Goal: Task Accomplishment & Management: Manage account settings

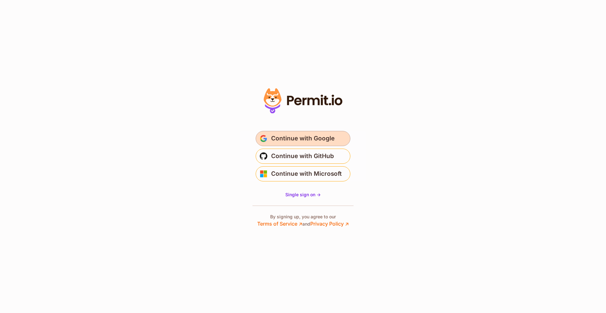
click at [298, 138] on span "Continue with Google" at bounding box center [302, 138] width 63 height 10
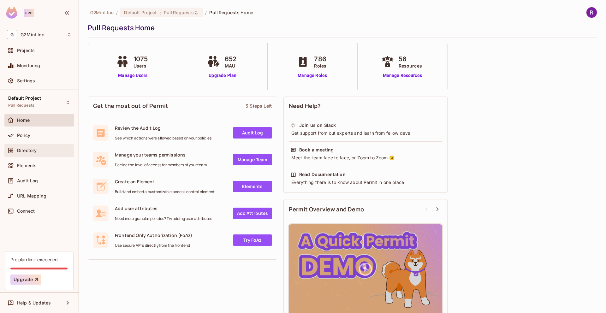
click at [27, 147] on div "Directory" at bounding box center [39, 151] width 65 height 8
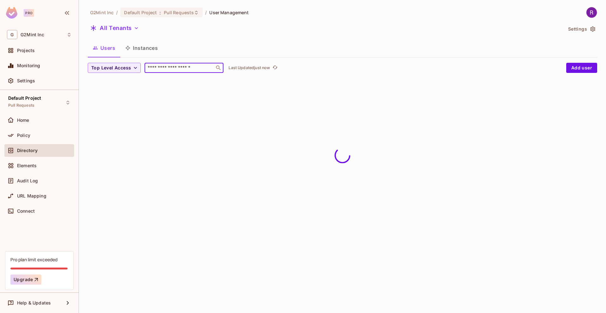
click at [164, 68] on input "text" at bounding box center [179, 68] width 66 height 6
paste input "**********"
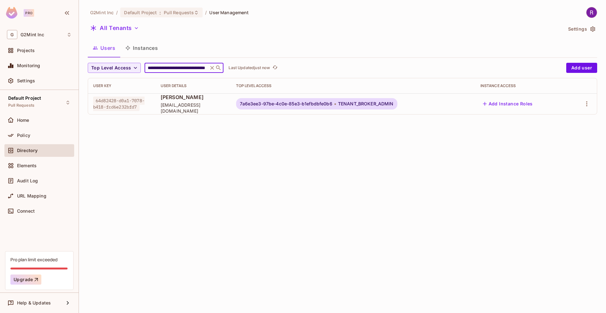
type input "**********"
click at [310, 31] on div "All Tenants" at bounding box center [325, 29] width 475 height 12
click at [376, 46] on div "Users Instances" at bounding box center [342, 48] width 509 height 16
click at [212, 67] on icon at bounding box center [212, 68] width 6 height 6
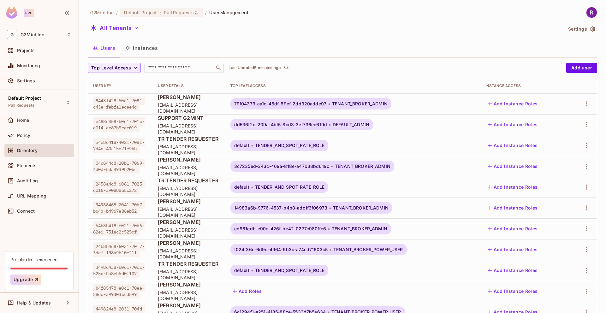
click at [151, 68] on input "text" at bounding box center [179, 68] width 66 height 6
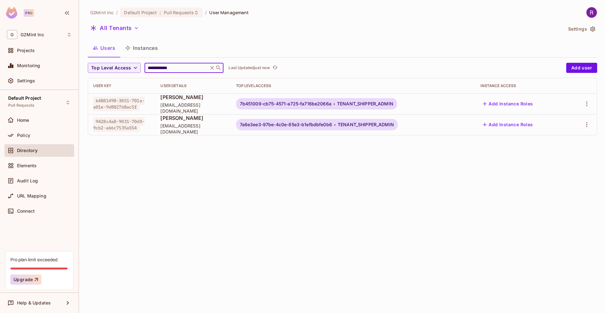
type input "**********"
click at [584, 124] on icon "button" at bounding box center [587, 125] width 8 height 8
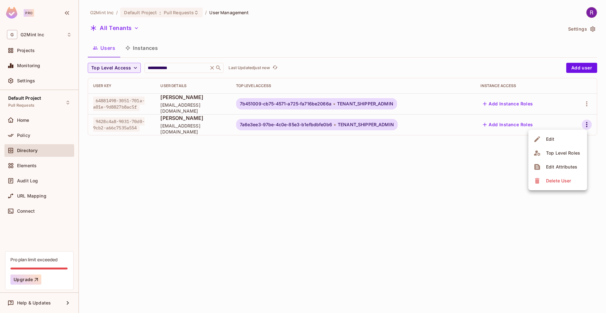
click at [551, 167] on div "Edit Attributes" at bounding box center [561, 167] width 31 height 6
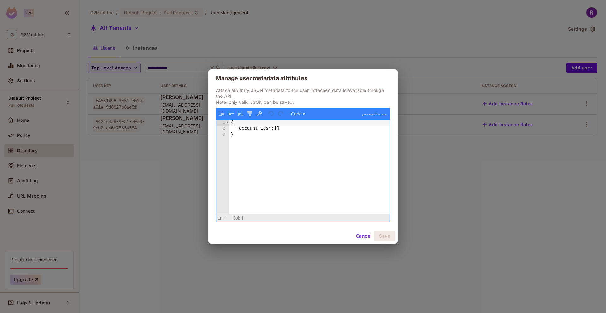
click at [363, 238] on button "Cancel" at bounding box center [363, 236] width 21 height 10
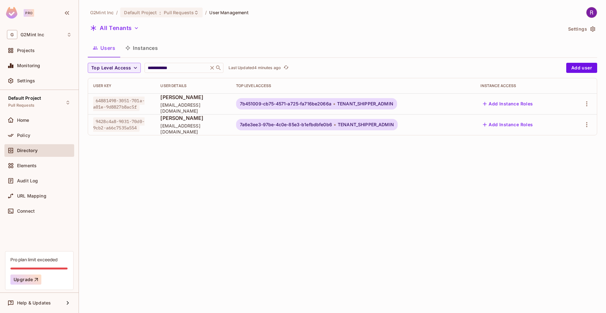
click at [261, 124] on span "7a6e3ee3-97be-4c0e-85e3-b1efbdbfe0b6" at bounding box center [286, 124] width 92 height 5
click at [342, 126] on div "7a6e3ee3-97be-4c0e-85e3-b1efbdbfe0b6 TENANT_SHIPPER_ADMIN" at bounding box center [317, 124] width 162 height 11
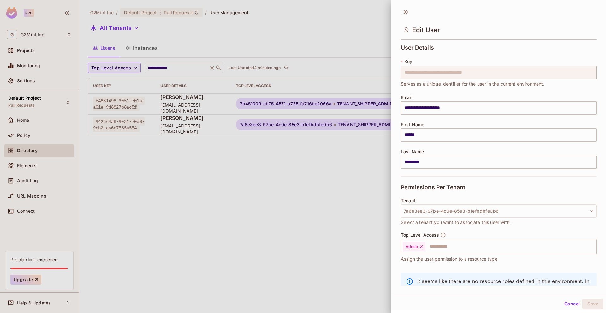
drag, startPoint x: 341, startPoint y: 122, endPoint x: 235, endPoint y: 126, distance: 105.7
click at [262, 122] on div at bounding box center [303, 156] width 606 height 313
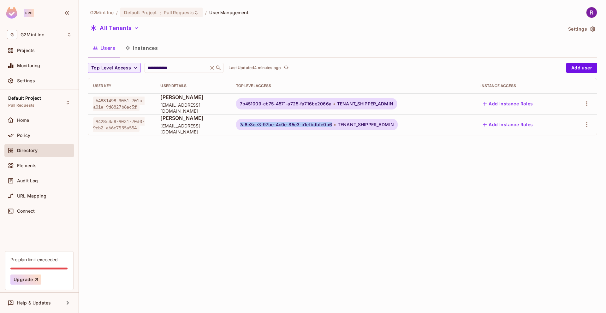
copy span "7a6e3ee3-97be-4c0e-85e3-b1efbdbfe0b6"
drag, startPoint x: 248, startPoint y: 125, endPoint x: 341, endPoint y: 124, distance: 93.1
click at [341, 124] on div "7a6e3ee3-97be-4c0e-85e3-b1efbdbfe0b6 TENANT_SHIPPER_ADMIN" at bounding box center [317, 124] width 162 height 11
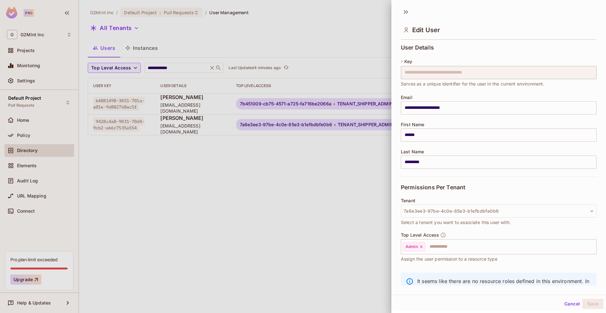
click at [180, 48] on div at bounding box center [303, 156] width 606 height 313
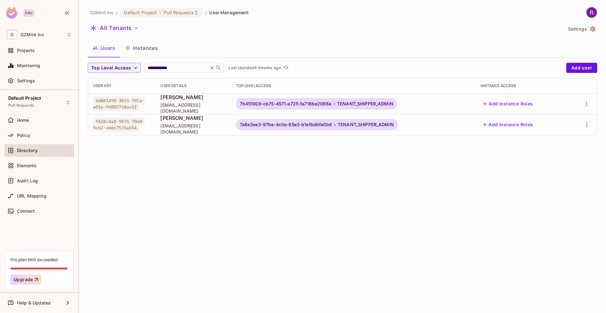
click at [583, 31] on button "Settings" at bounding box center [581, 29] width 32 height 10
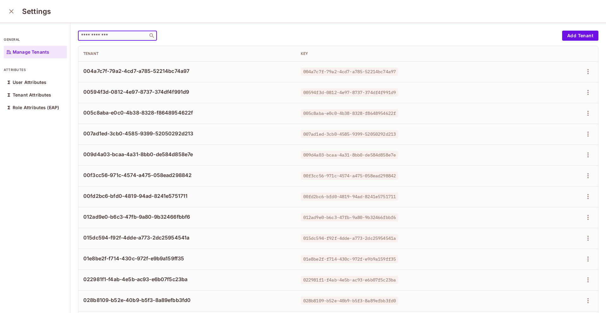
click at [134, 38] on input "text" at bounding box center [113, 35] width 66 height 6
paste input "**********"
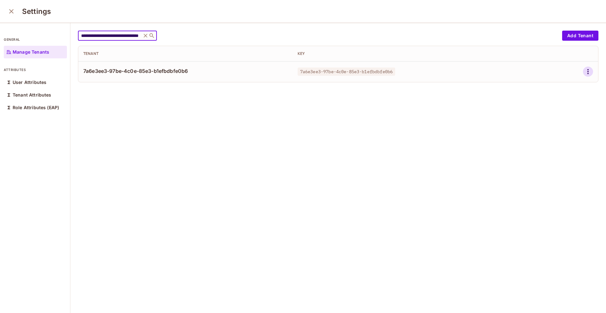
type input "**********"
click at [584, 71] on icon "button" at bounding box center [588, 72] width 8 height 8
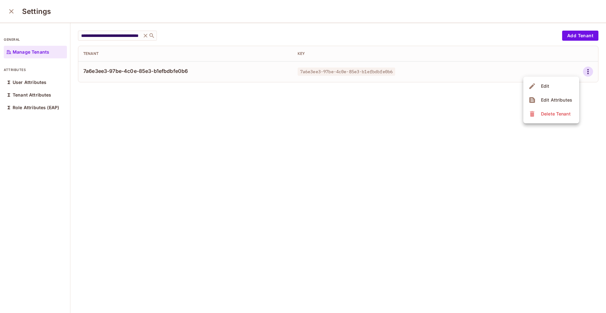
scroll to position [0, 0]
click at [551, 95] on span "Edit Attributes" at bounding box center [556, 100] width 35 height 10
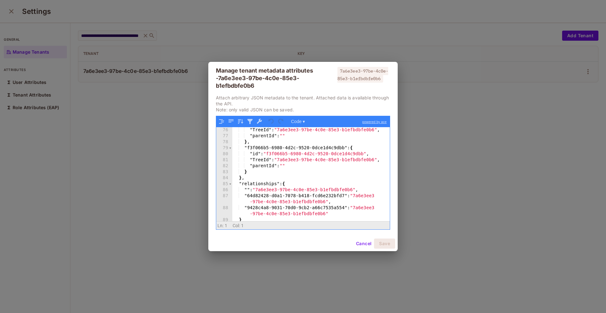
scroll to position [469, 0]
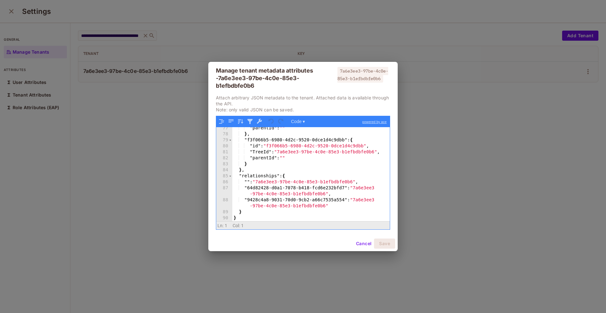
click at [247, 180] on div ""parentId" : "" } , "f3f066b5-6980-4d2c-9520-0dce1d4c9dbb" : { "id" : "f3f066b5…" at bounding box center [308, 178] width 153 height 106
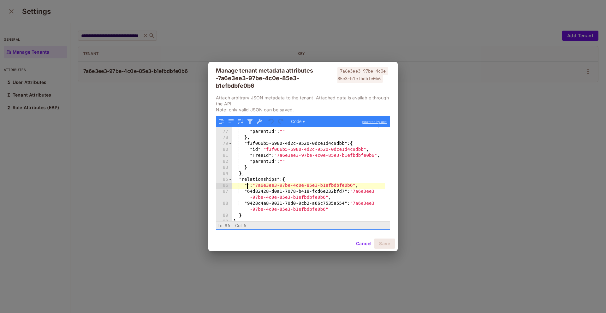
click at [316, 105] on p "Attach arbitrary JSON metadata to the tenant. Attached data is available throug…" at bounding box center [303, 104] width 174 height 18
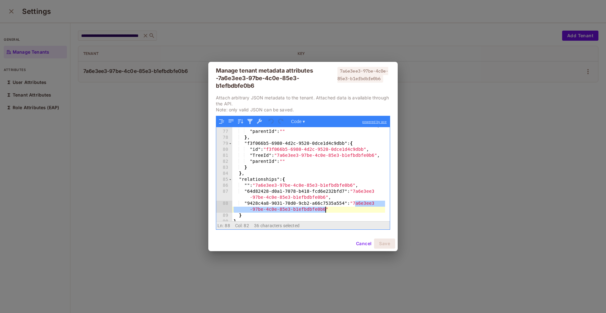
drag, startPoint x: 356, startPoint y: 203, endPoint x: 325, endPoint y: 211, distance: 31.7
click at [325, 211] on div ""TreeId" : "7a6e3ee3-97be-4c0e-85e3-b1efbdbfe0b6" , "parentId" : "" } , "f3f066…" at bounding box center [308, 176] width 153 height 106
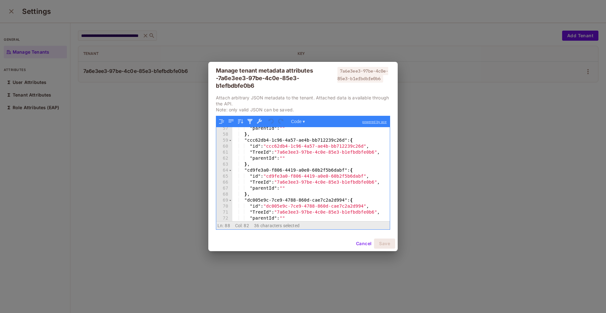
scroll to position [313, 0]
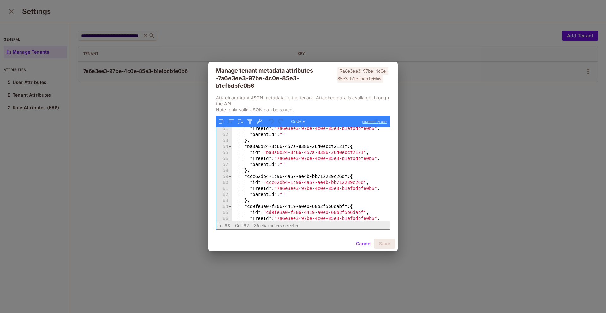
click at [316, 84] on div "Manage tenant metadata attributes - 7a6e3ee3-97be-4c0e-85e3-b1efbdbfe0b6" at bounding box center [276, 78] width 120 height 23
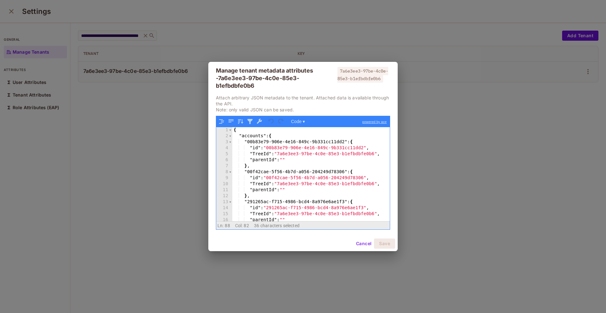
click at [306, 89] on div "Manage tenant metadata attributes - 7a6e3ee3-97be-4c0e-85e3-b1efbdbfe0b6" at bounding box center [276, 78] width 120 height 23
click at [309, 88] on div "Manage tenant metadata attributes - 7a6e3ee3-97be-4c0e-85e3-b1efbdbfe0b6" at bounding box center [276, 78] width 120 height 23
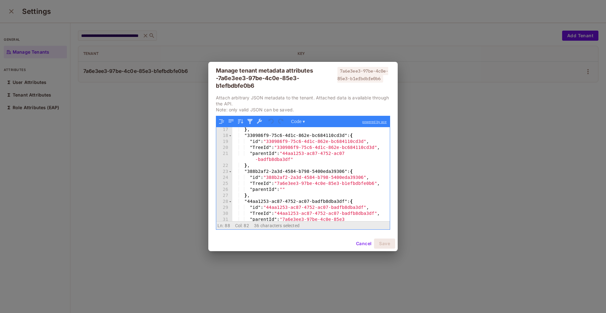
scroll to position [96, 0]
click at [310, 90] on h2 "Manage tenant metadata attributes - 7a6e3ee3-97be-4c0e-85e3-b1efbdbfe0b6 7a6e3e…" at bounding box center [302, 78] width 189 height 33
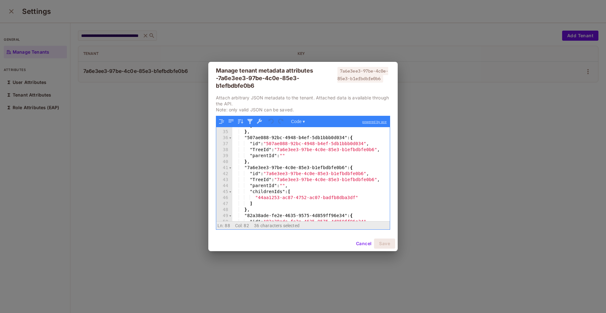
scroll to position [215, 0]
click at [306, 92] on h2 "Manage tenant metadata attributes - 7a6e3ee3-97be-4c0e-85e3-b1efbdbfe0b6 7a6e3e…" at bounding box center [302, 78] width 189 height 33
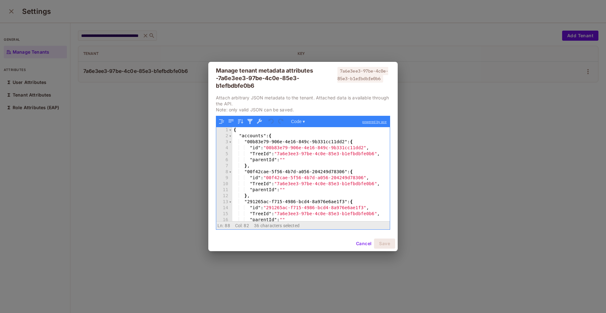
scroll to position [469, 0]
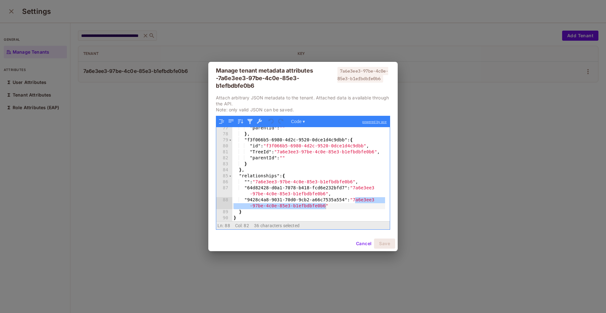
click at [182, 47] on div "Manage tenant metadata attributes - 7a6e3ee3-97be-4c0e-85e3-b1efbdbfe0b6 7a6e3e…" at bounding box center [303, 156] width 606 height 313
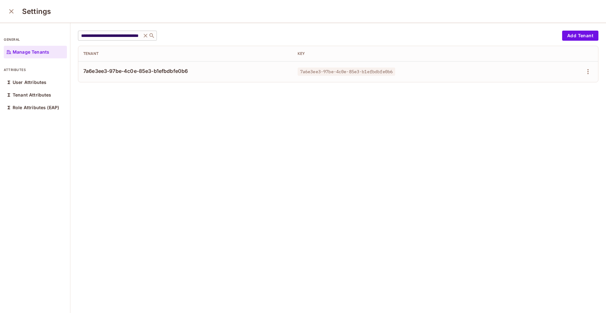
click at [148, 35] on icon at bounding box center [145, 35] width 6 height 6
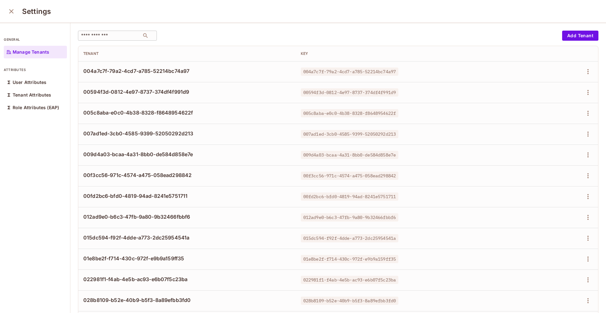
click at [127, 36] on input "text" at bounding box center [110, 35] width 60 height 6
paste input "**********"
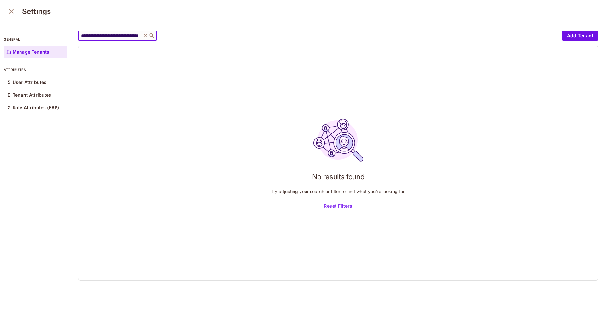
type input "**********"
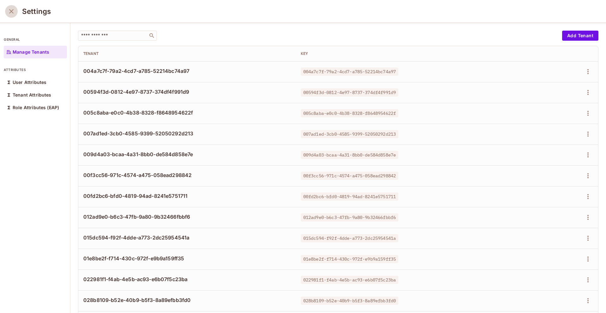
click at [9, 6] on button "close" at bounding box center [11, 11] width 13 height 13
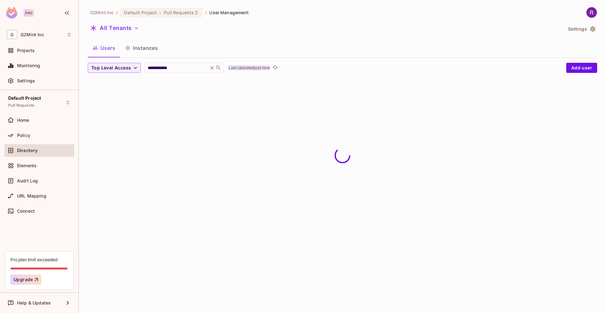
click at [249, 68] on p "Last Updated just now" at bounding box center [248, 67] width 41 height 5
click at [183, 68] on input "**********" at bounding box center [176, 68] width 60 height 6
paste input "**********"
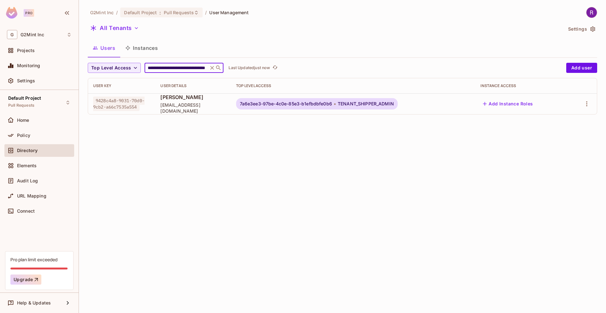
type input "**********"
